Goal: Task Accomplishment & Management: Use online tool/utility

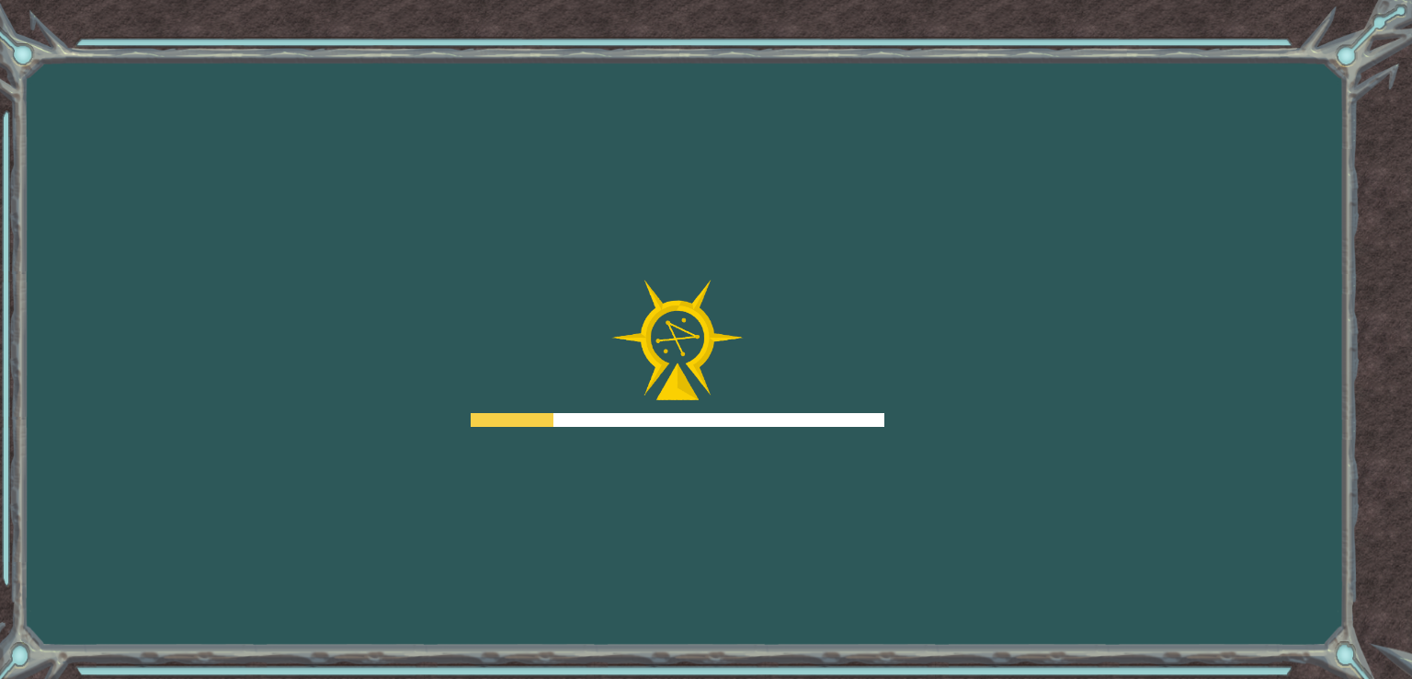
drag, startPoint x: 0, startPoint y: 0, endPoint x: 1041, endPoint y: 170, distance: 1054.6
click at [1041, 170] on div "Goals Error cargando del servidor Deberás unirte a un curso para jugar a este n…" at bounding box center [706, 339] width 1412 height 679
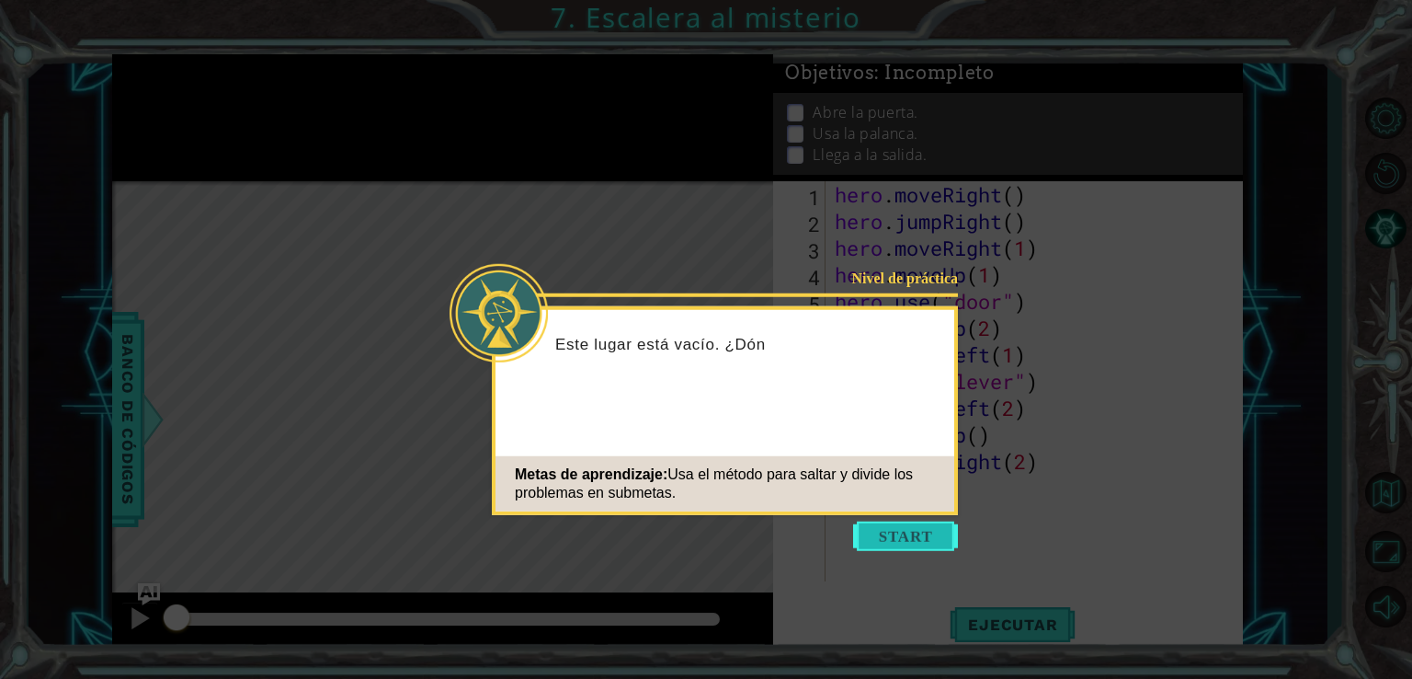
click at [915, 523] on button "Start" at bounding box center [905, 535] width 105 height 29
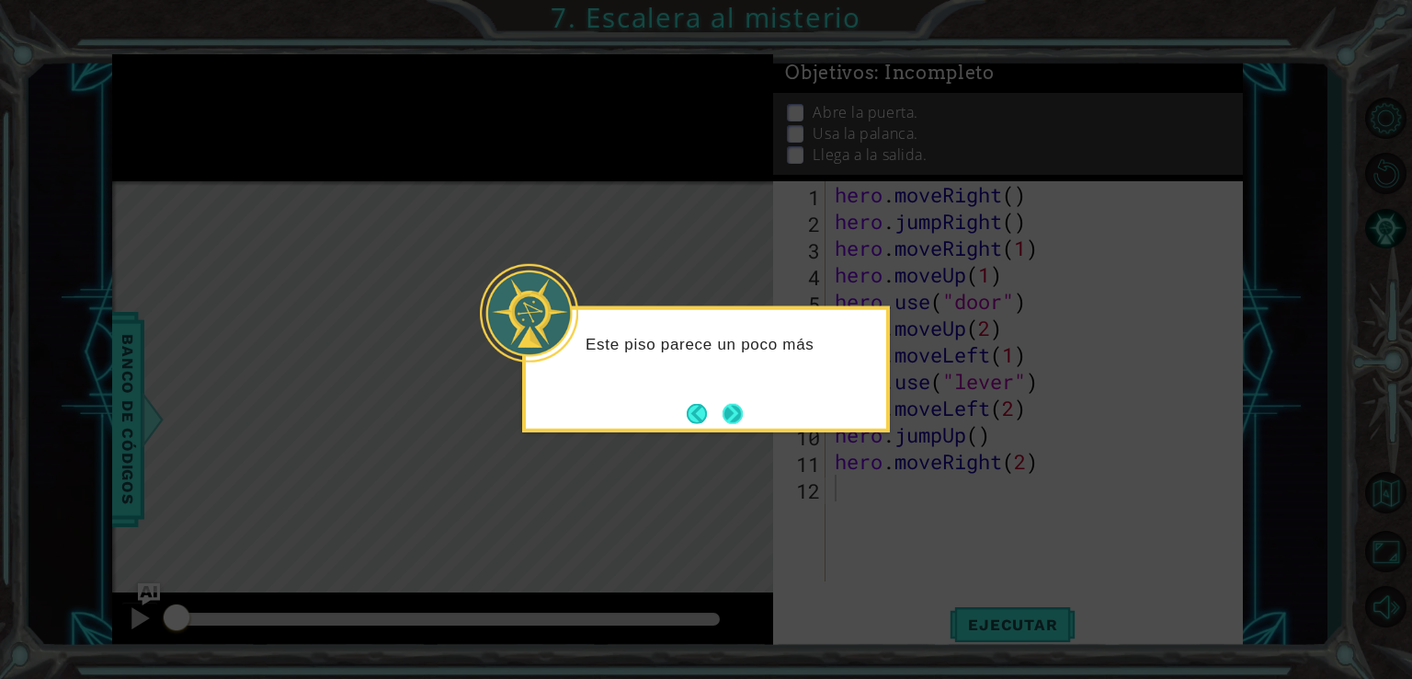
click at [739, 405] on button "Next" at bounding box center [732, 413] width 27 height 27
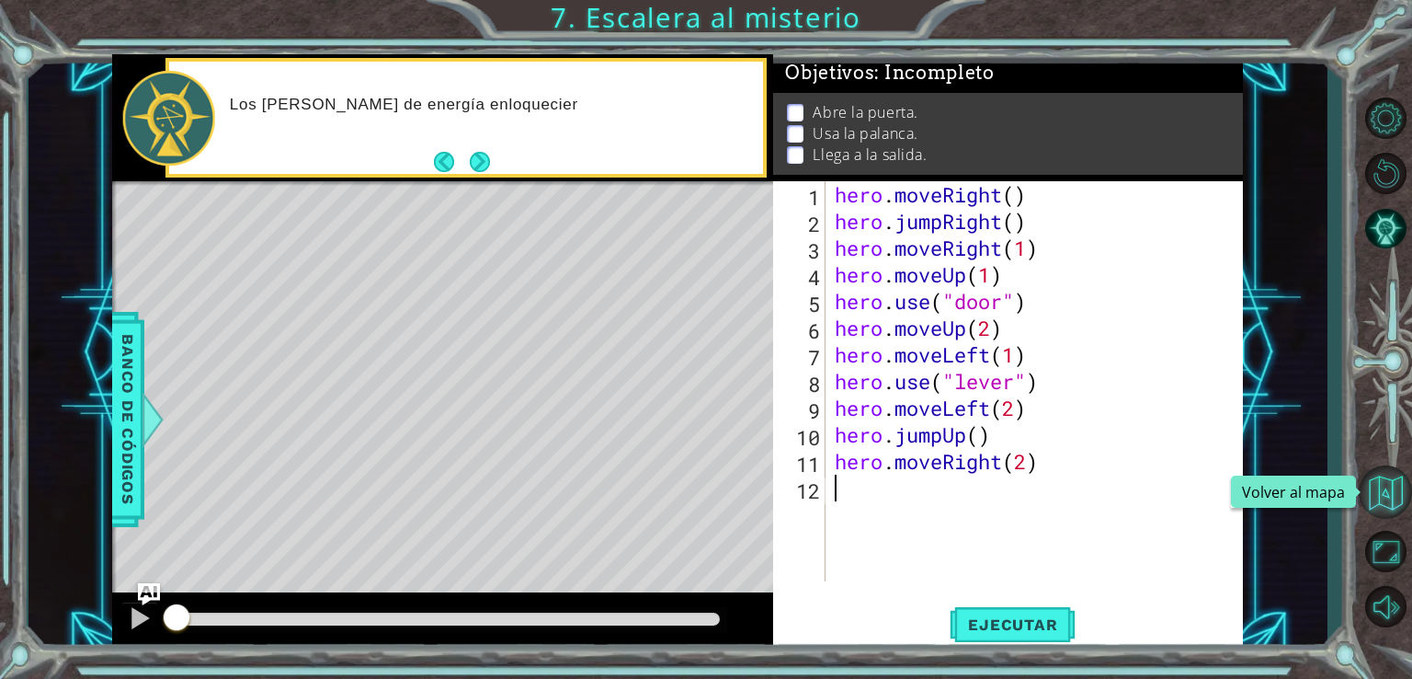
click at [1397, 476] on button "Volver al mapa" at bounding box center [1385, 491] width 53 height 53
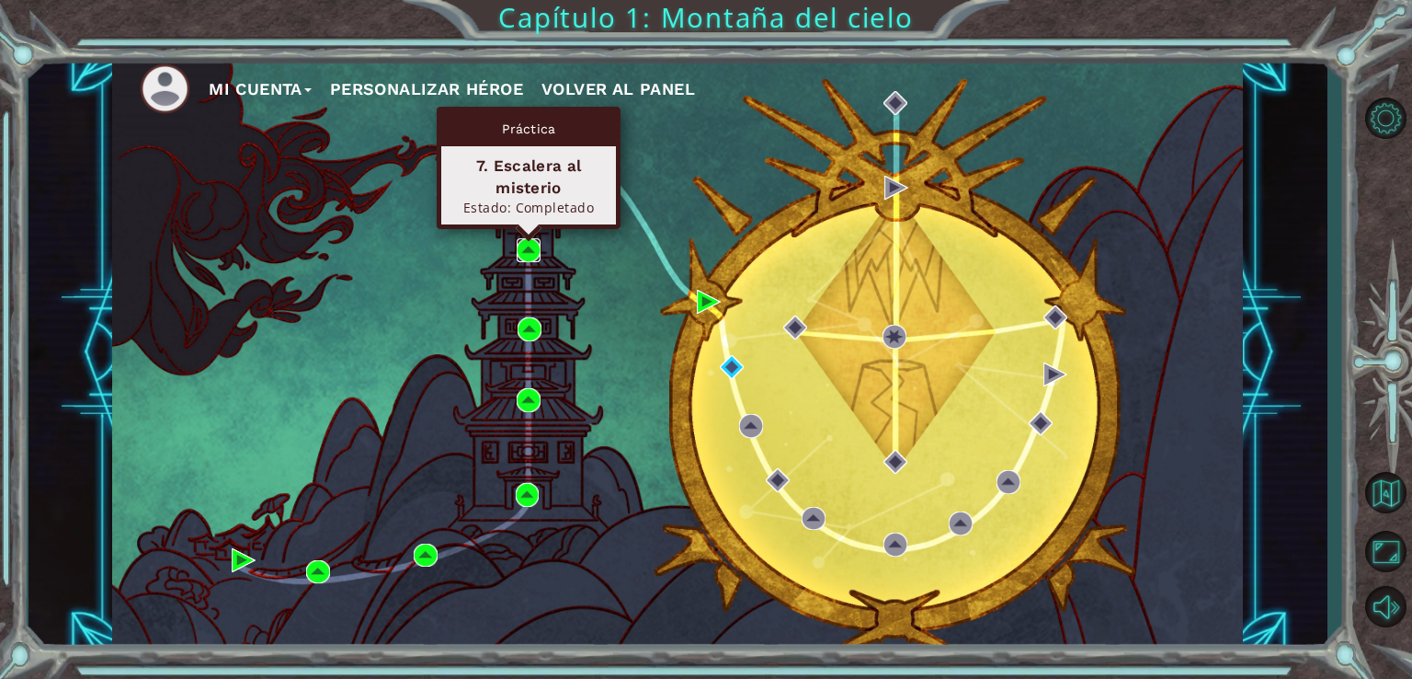
click at [525, 240] on img at bounding box center [529, 250] width 24 height 24
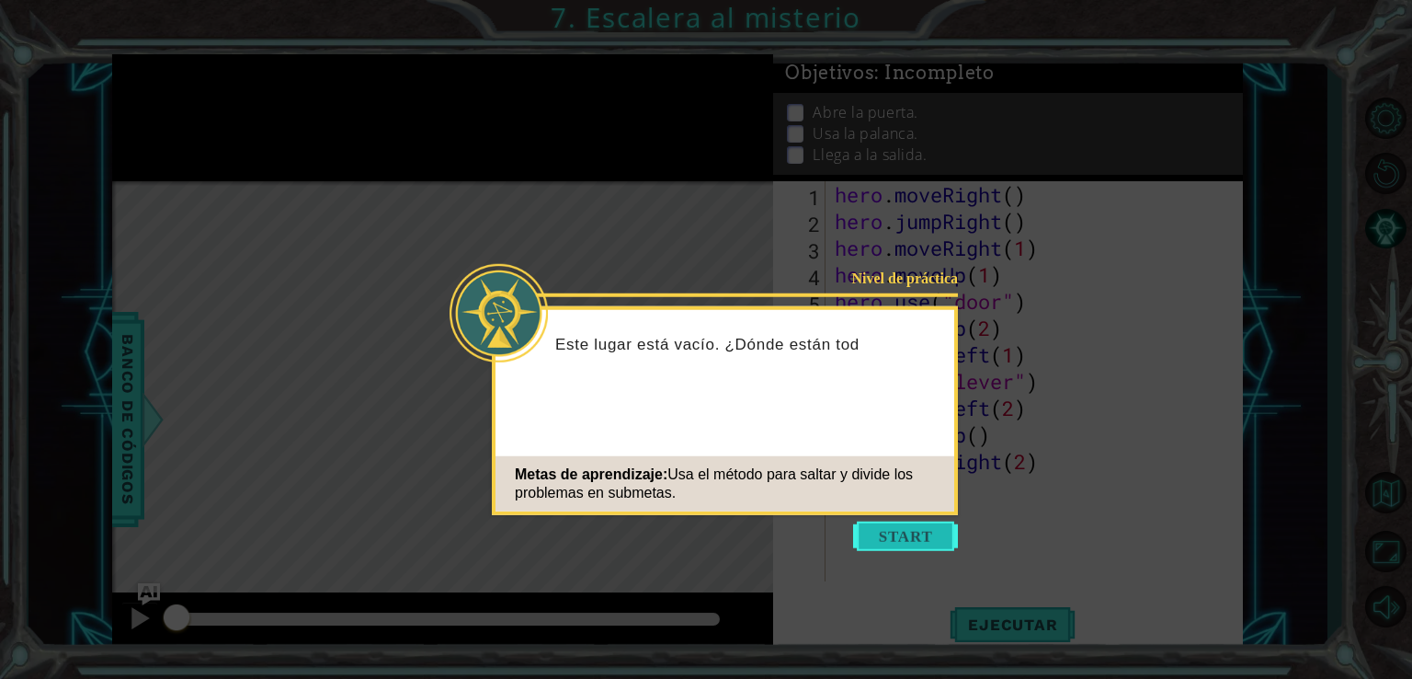
click at [943, 543] on button "Start" at bounding box center [905, 535] width 105 height 29
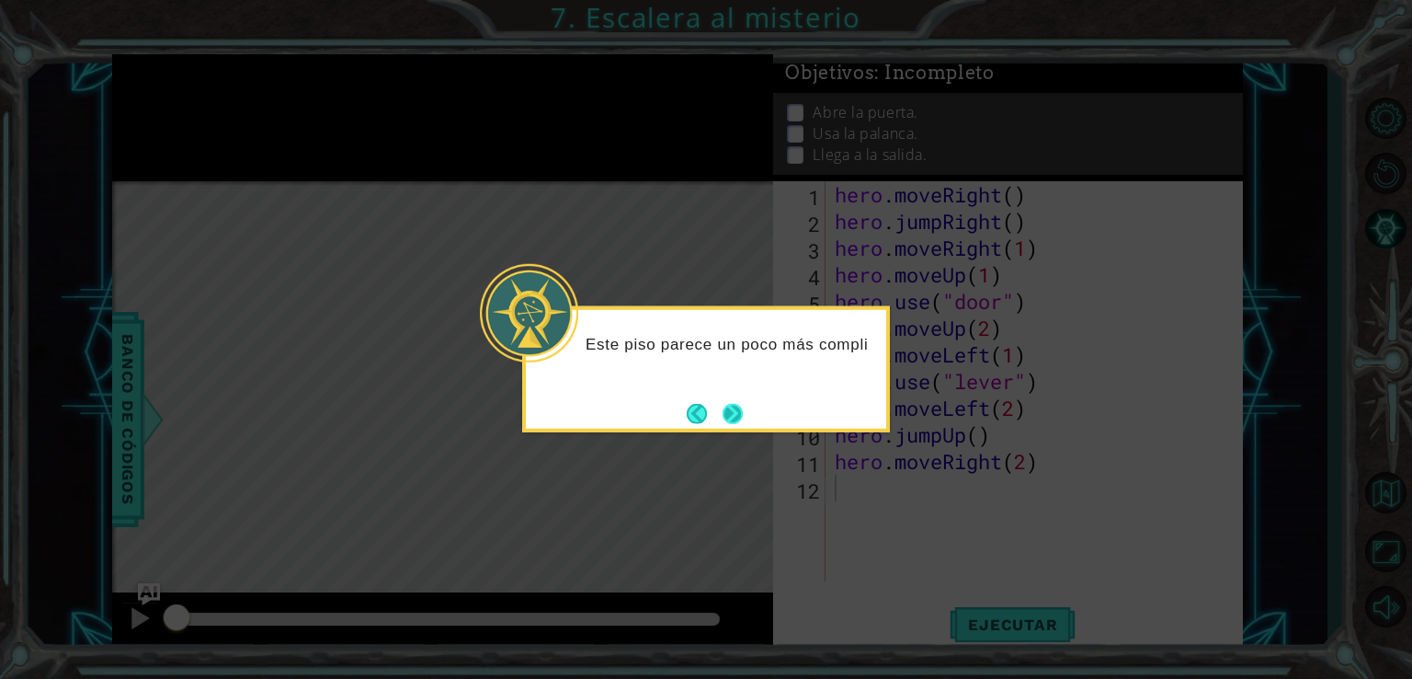
click at [743, 407] on button "Next" at bounding box center [732, 413] width 33 height 33
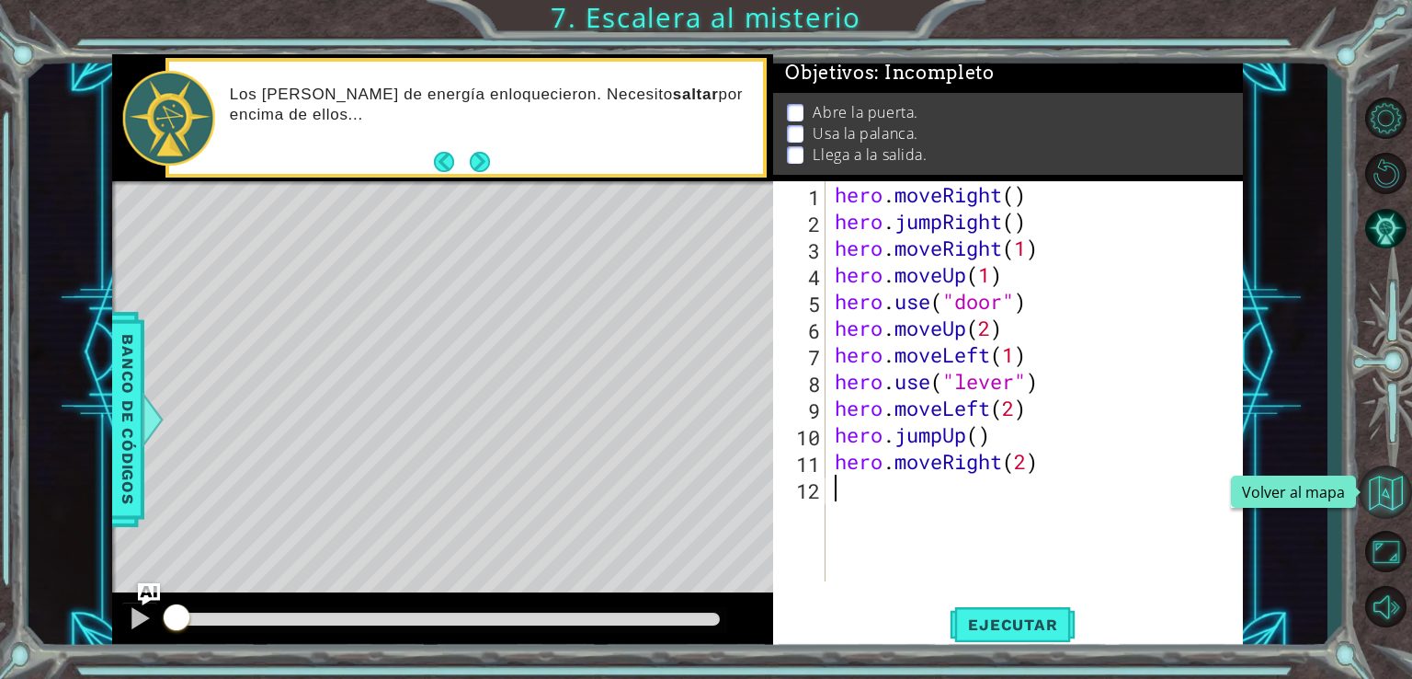
click at [1382, 491] on button "Volver al mapa" at bounding box center [1385, 491] width 53 height 53
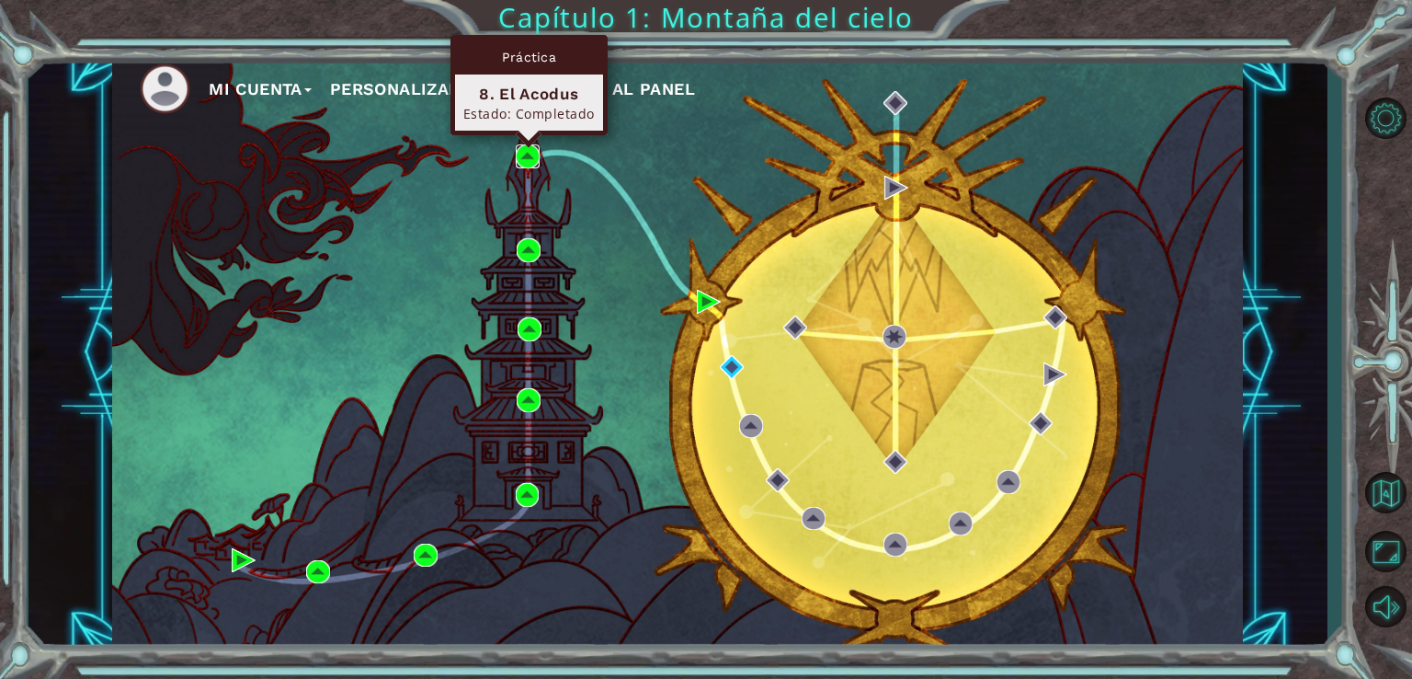
click at [533, 153] on img at bounding box center [528, 156] width 24 height 24
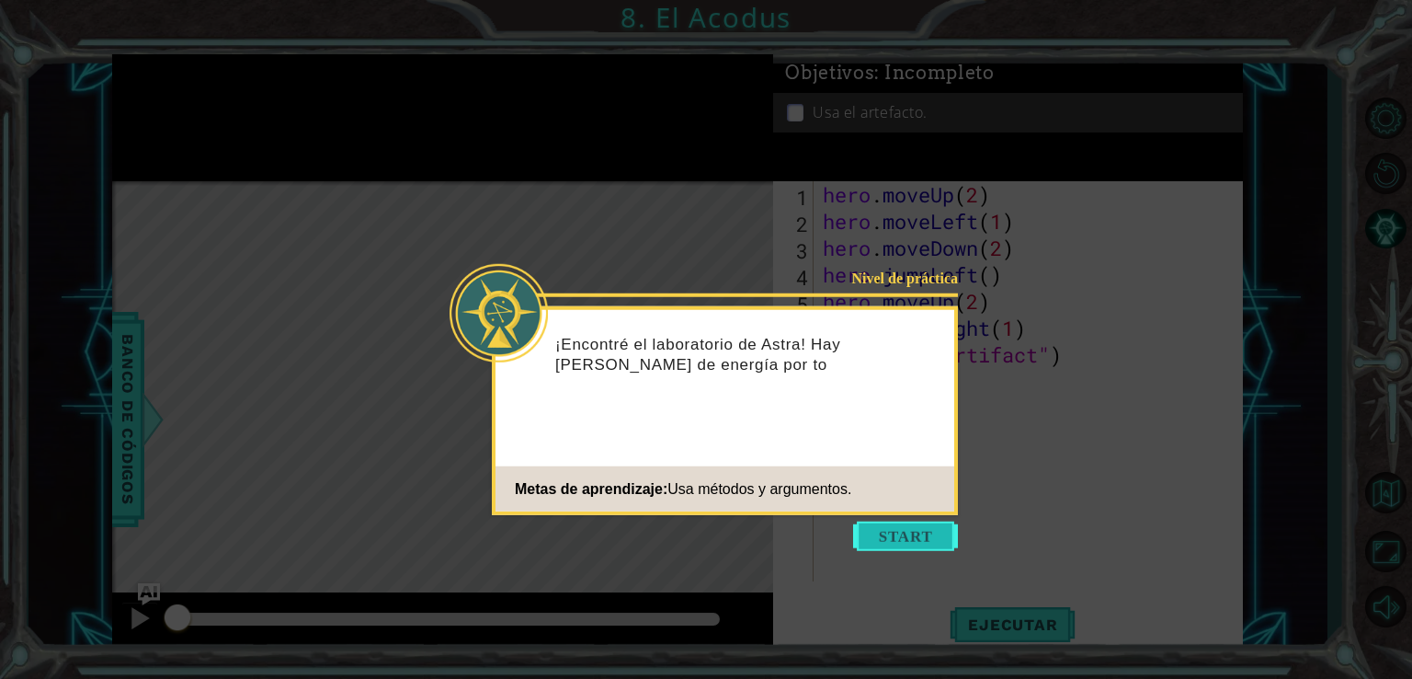
click at [928, 543] on button "Start" at bounding box center [905, 535] width 105 height 29
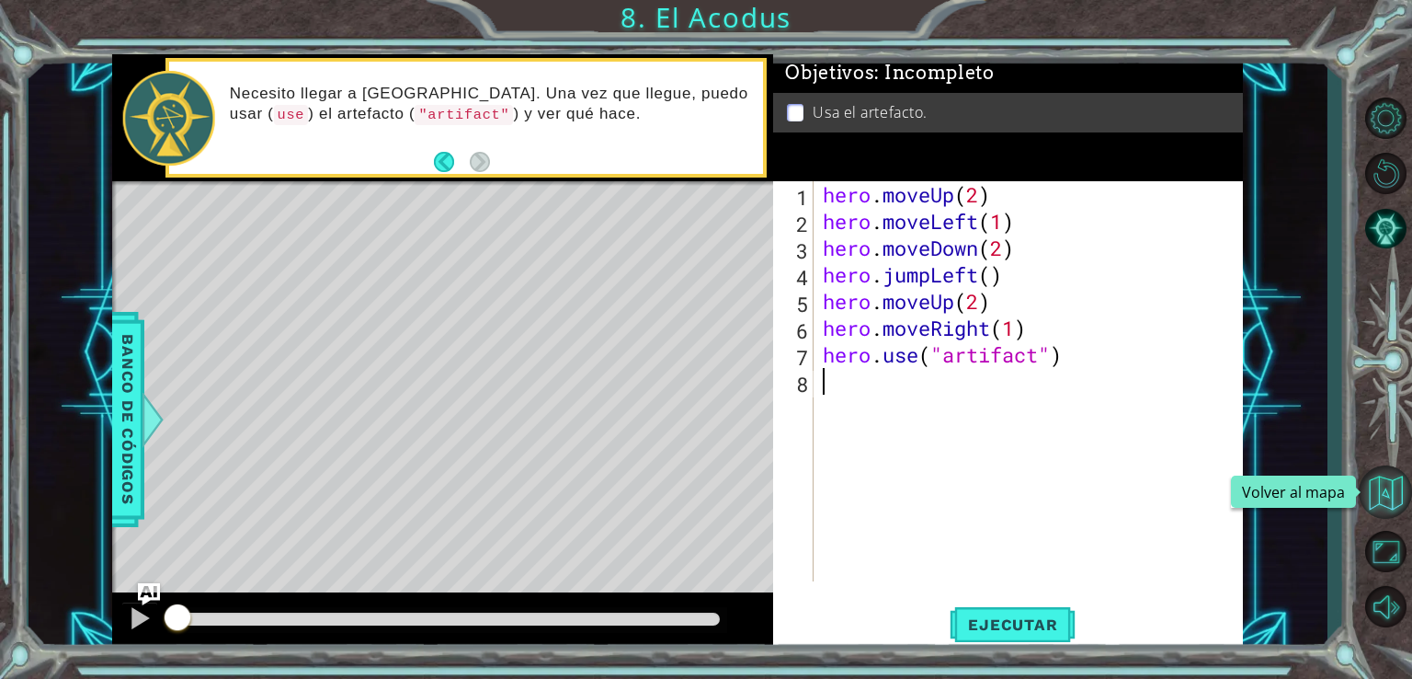
click at [1371, 479] on button "Volver al mapa" at bounding box center [1385, 491] width 53 height 53
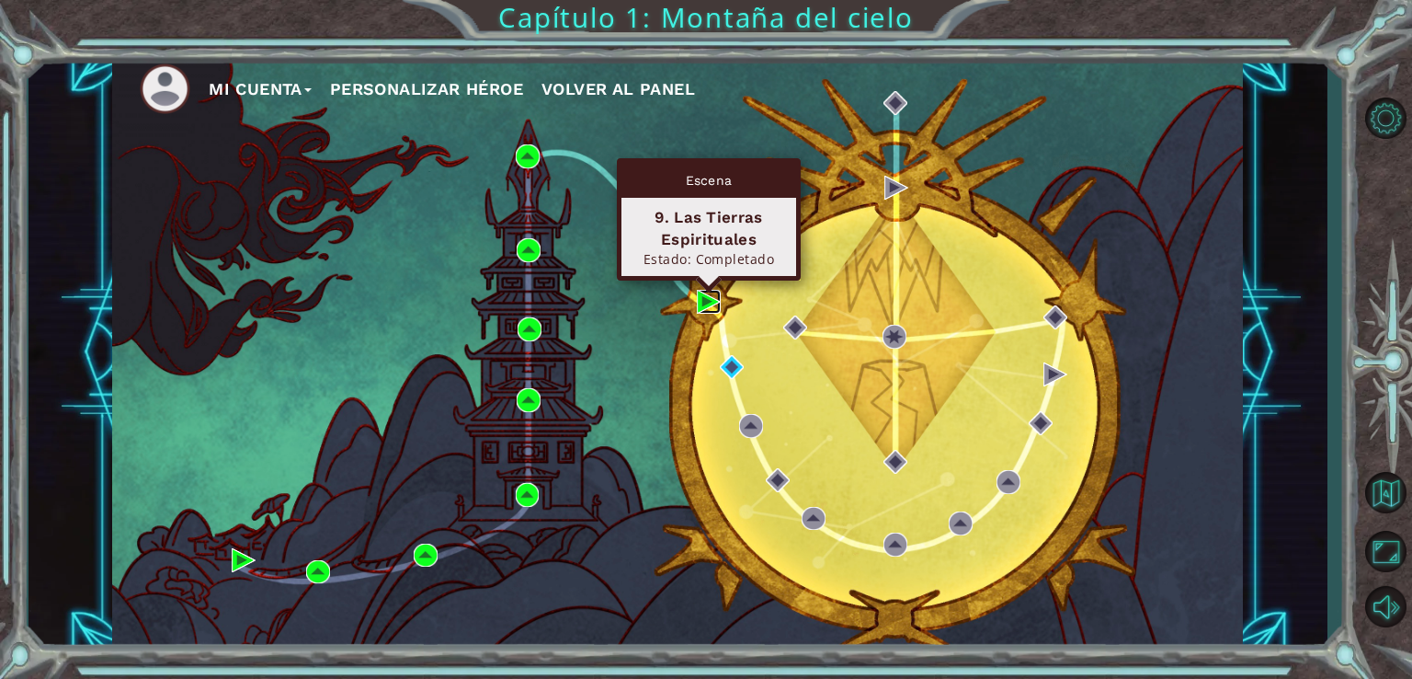
click at [700, 300] on img at bounding box center [709, 302] width 24 height 24
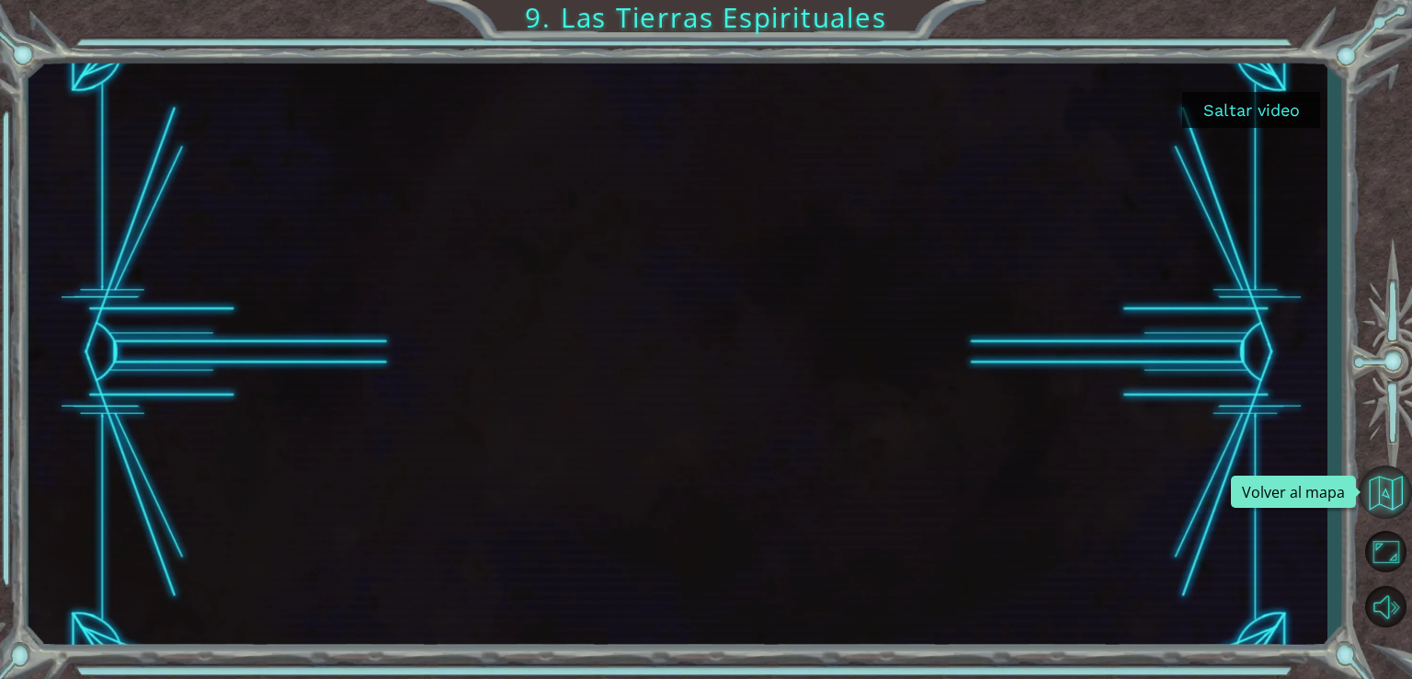
click at [1399, 503] on button "Volver al mapa" at bounding box center [1385, 491] width 53 height 53
